Goal: Task Accomplishment & Management: Manage account settings

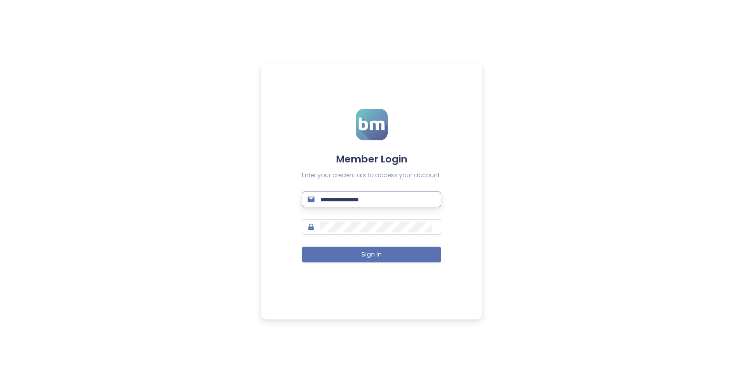
click at [327, 198] on input "text" at bounding box center [378, 199] width 115 height 11
click at [336, 199] on input "text" at bounding box center [378, 199] width 115 height 11
type input "**********"
click at [359, 201] on input "text" at bounding box center [378, 199] width 115 height 11
type input "**********"
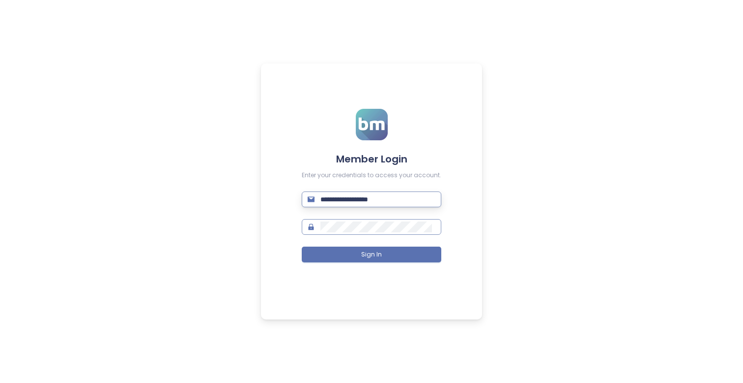
click at [302, 246] on button "Sign In" at bounding box center [372, 254] width 140 height 16
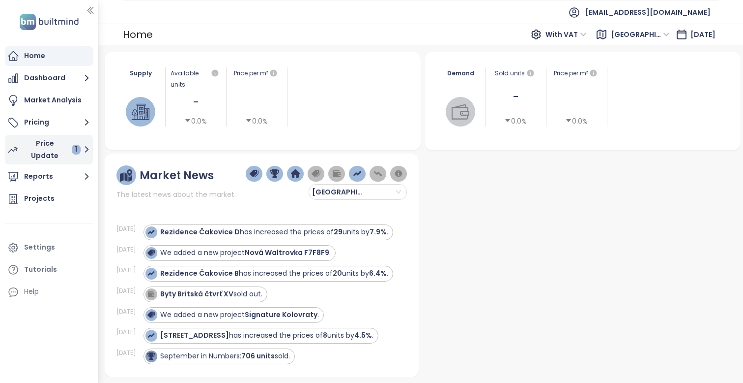
drag, startPoint x: 51, startPoint y: 142, endPoint x: 54, endPoint y: 96, distance: 46.3
click at [51, 142] on div "Price Update 1" at bounding box center [52, 149] width 58 height 25
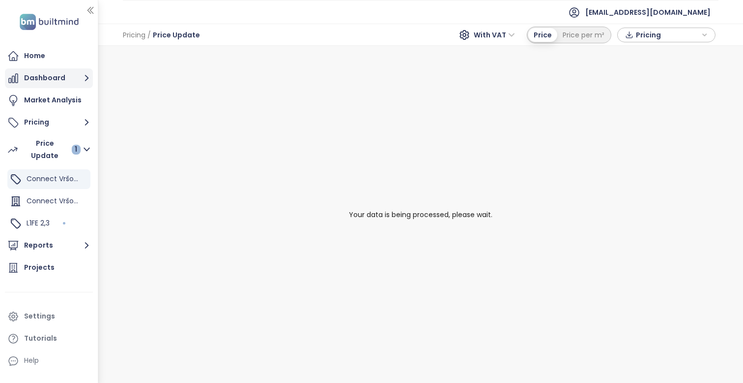
click at [58, 83] on button "Dashboard" at bounding box center [49, 78] width 88 height 20
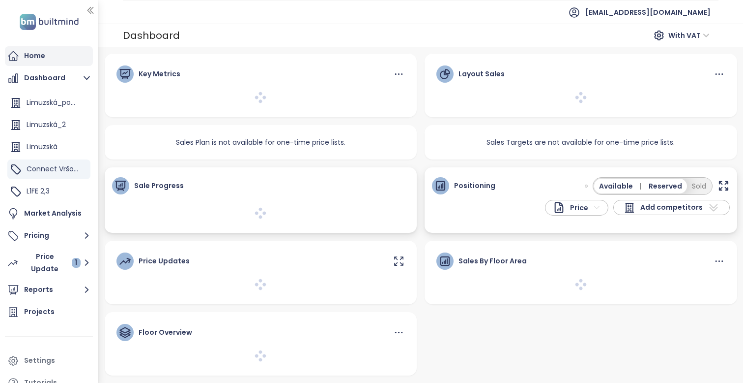
click at [58, 57] on div "Home" at bounding box center [49, 56] width 88 height 20
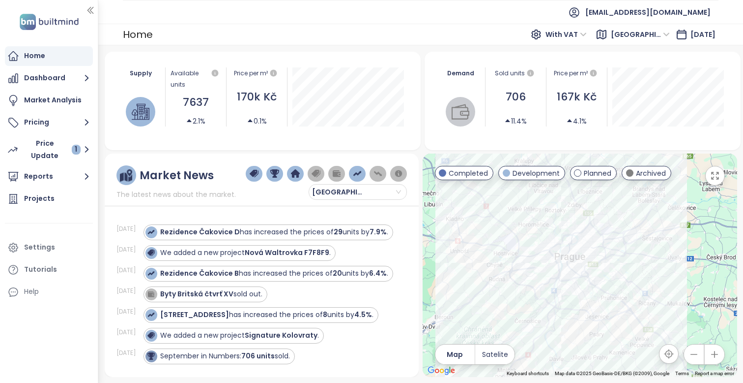
click at [714, 357] on icon "button" at bounding box center [715, 354] width 10 height 10
